Goal: Navigation & Orientation: Find specific page/section

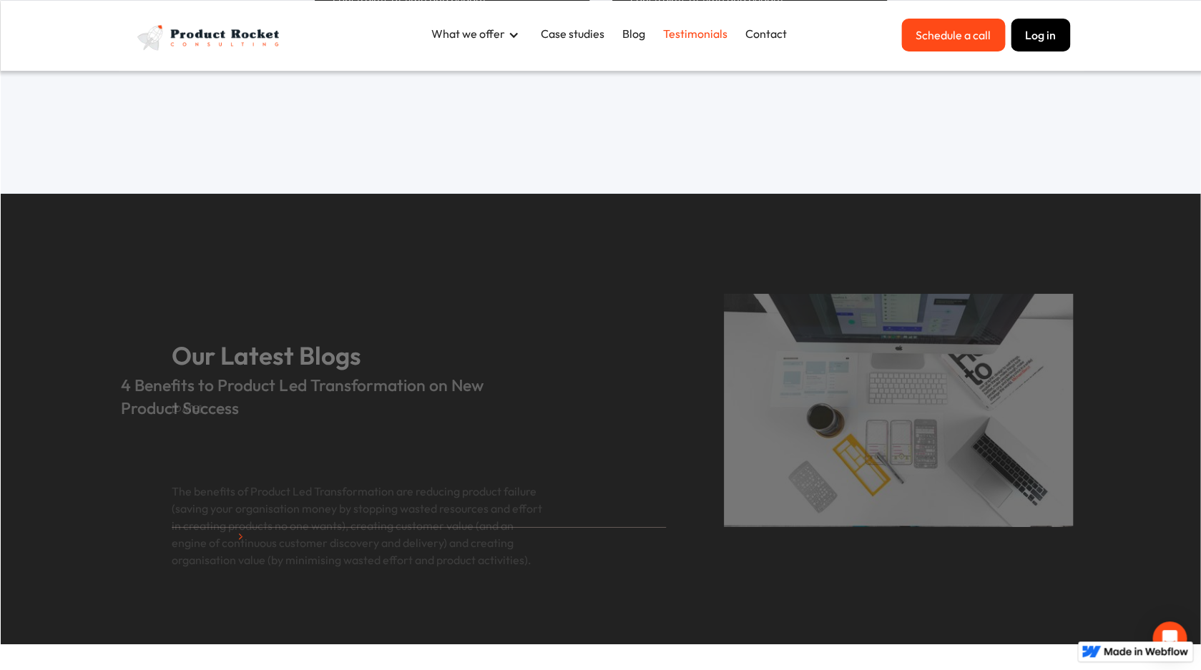
scroll to position [4801, 0]
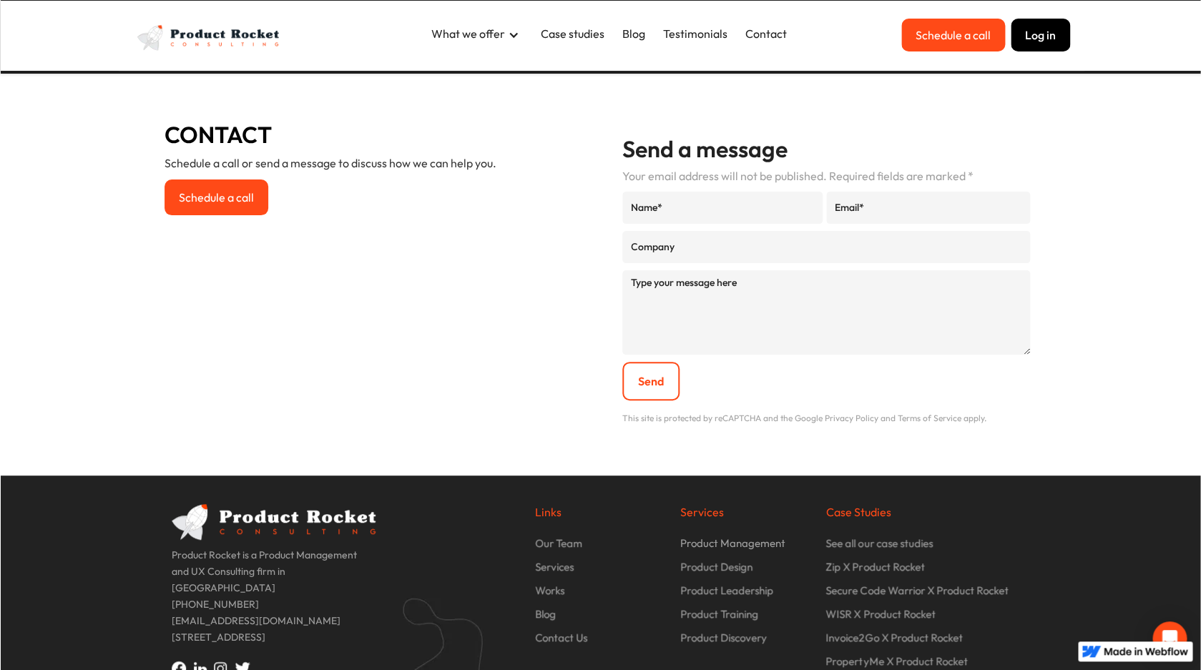
click at [549, 535] on p "Our Team" at bounding box center [558, 543] width 47 height 16
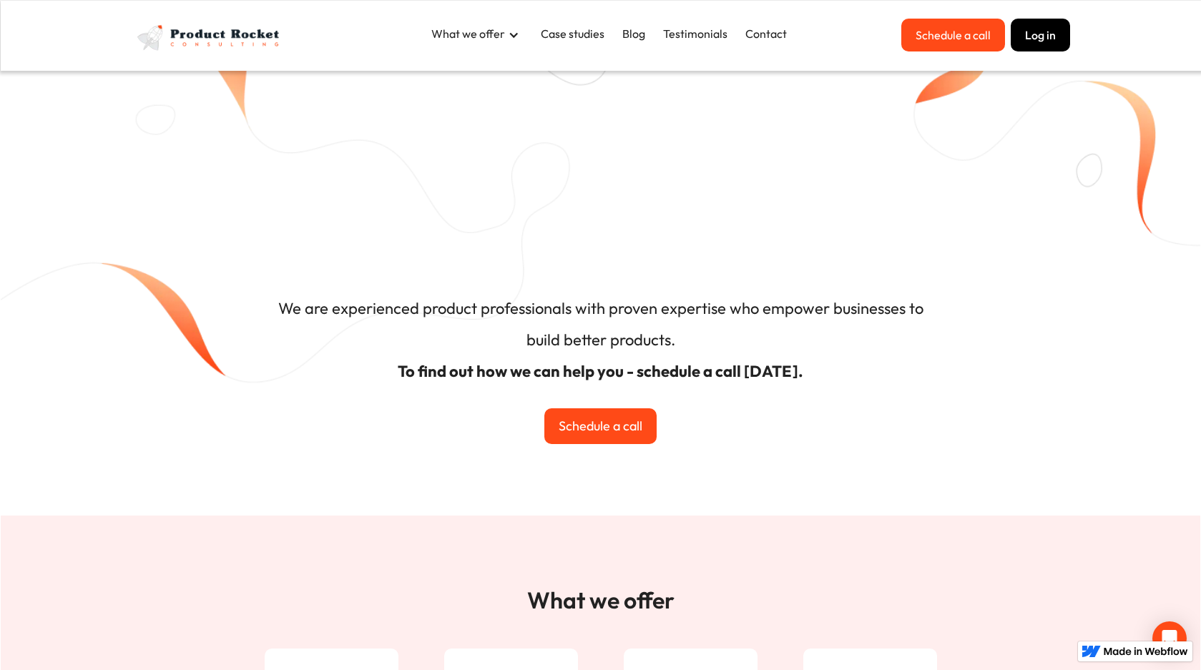
scroll to position [4785, 0]
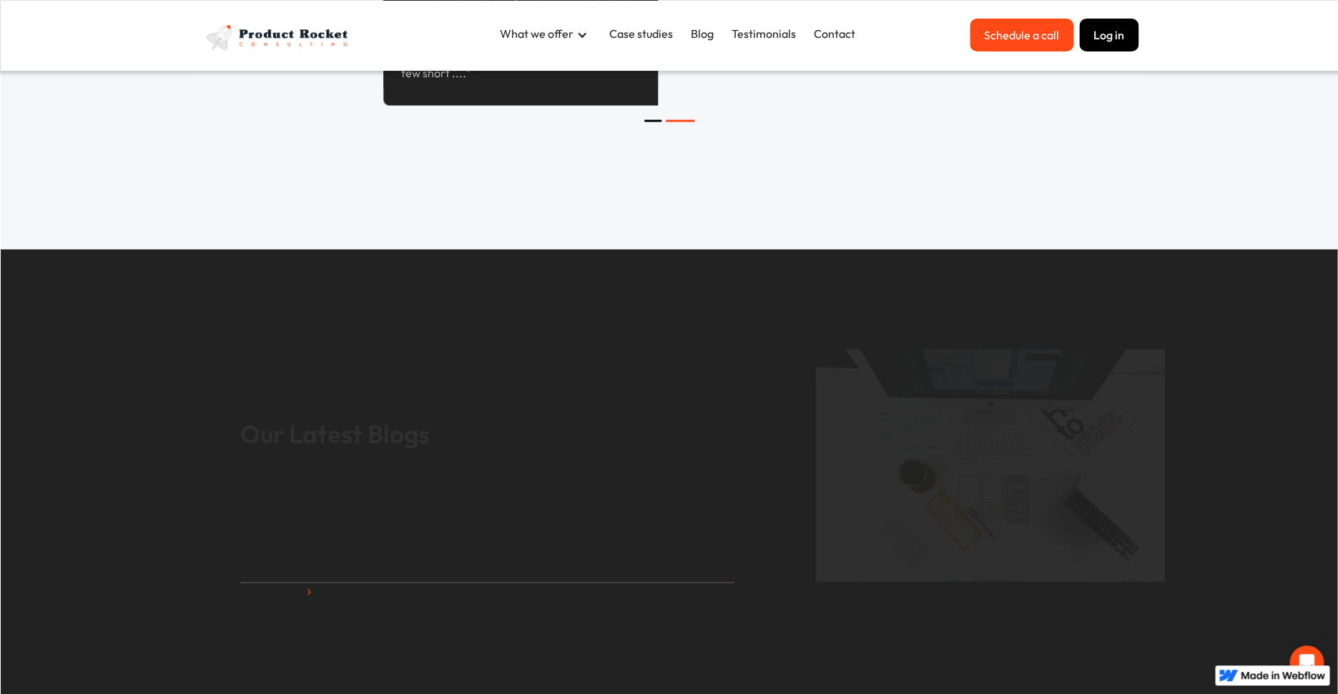
scroll to position [4777, 0]
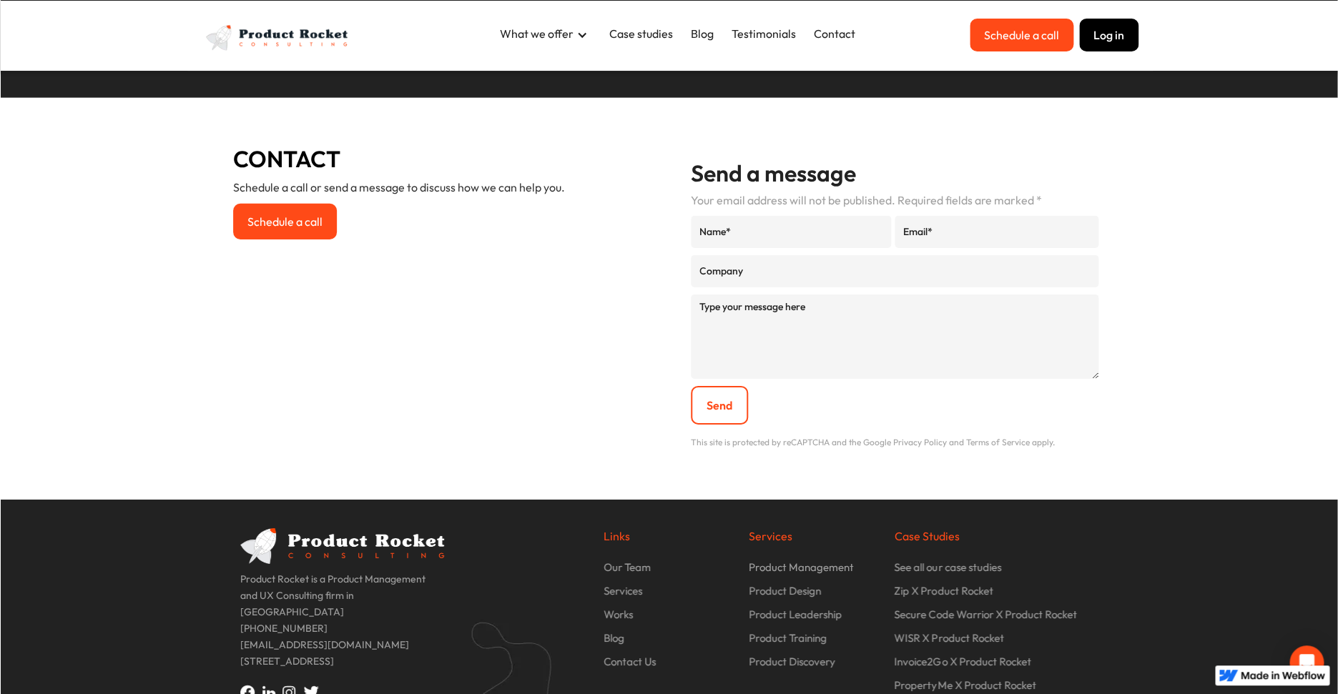
click at [286, 686] on img at bounding box center [292, 693] width 21 height 14
